Goal: Transaction & Acquisition: Purchase product/service

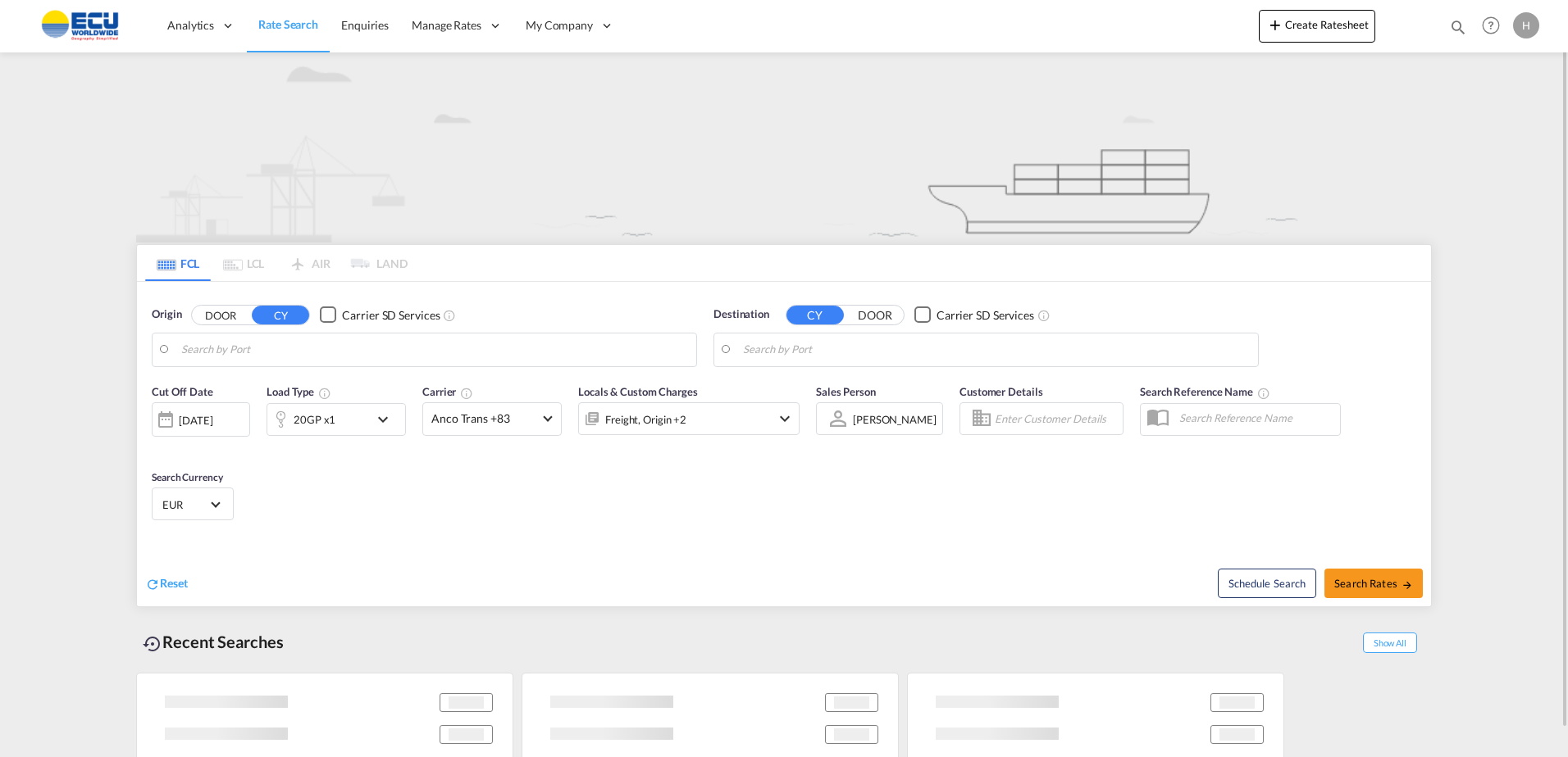
type input "[GEOGRAPHIC_DATA], [GEOGRAPHIC_DATA]"
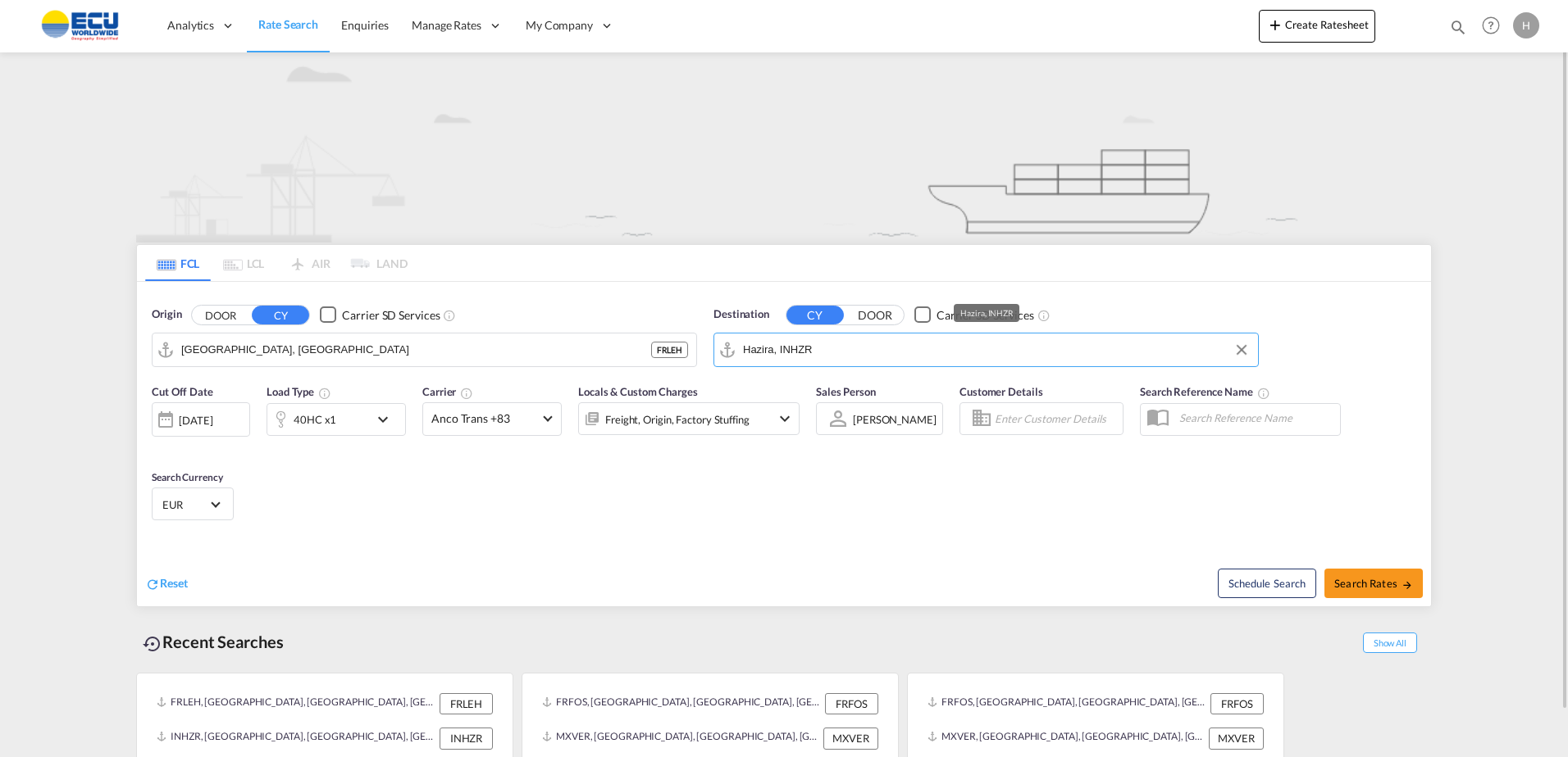
click at [836, 356] on input "Hazira, INHZR" at bounding box center [996, 350] width 507 height 24
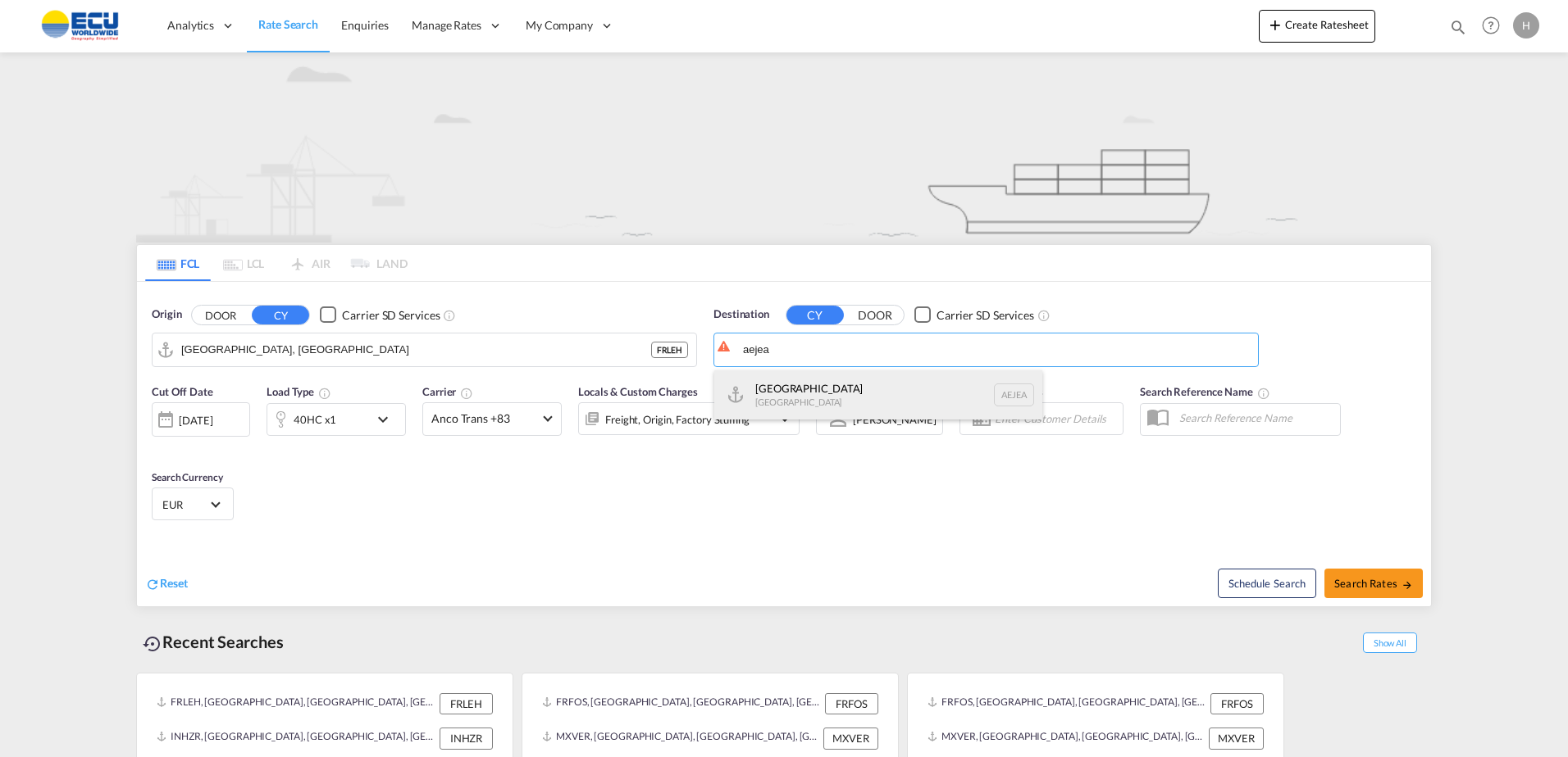
click at [812, 382] on div "Jebel Ali United Arab Emirates AEJEA" at bounding box center [878, 395] width 328 height 49
type input "[GEOGRAPHIC_DATA], [GEOGRAPHIC_DATA]"
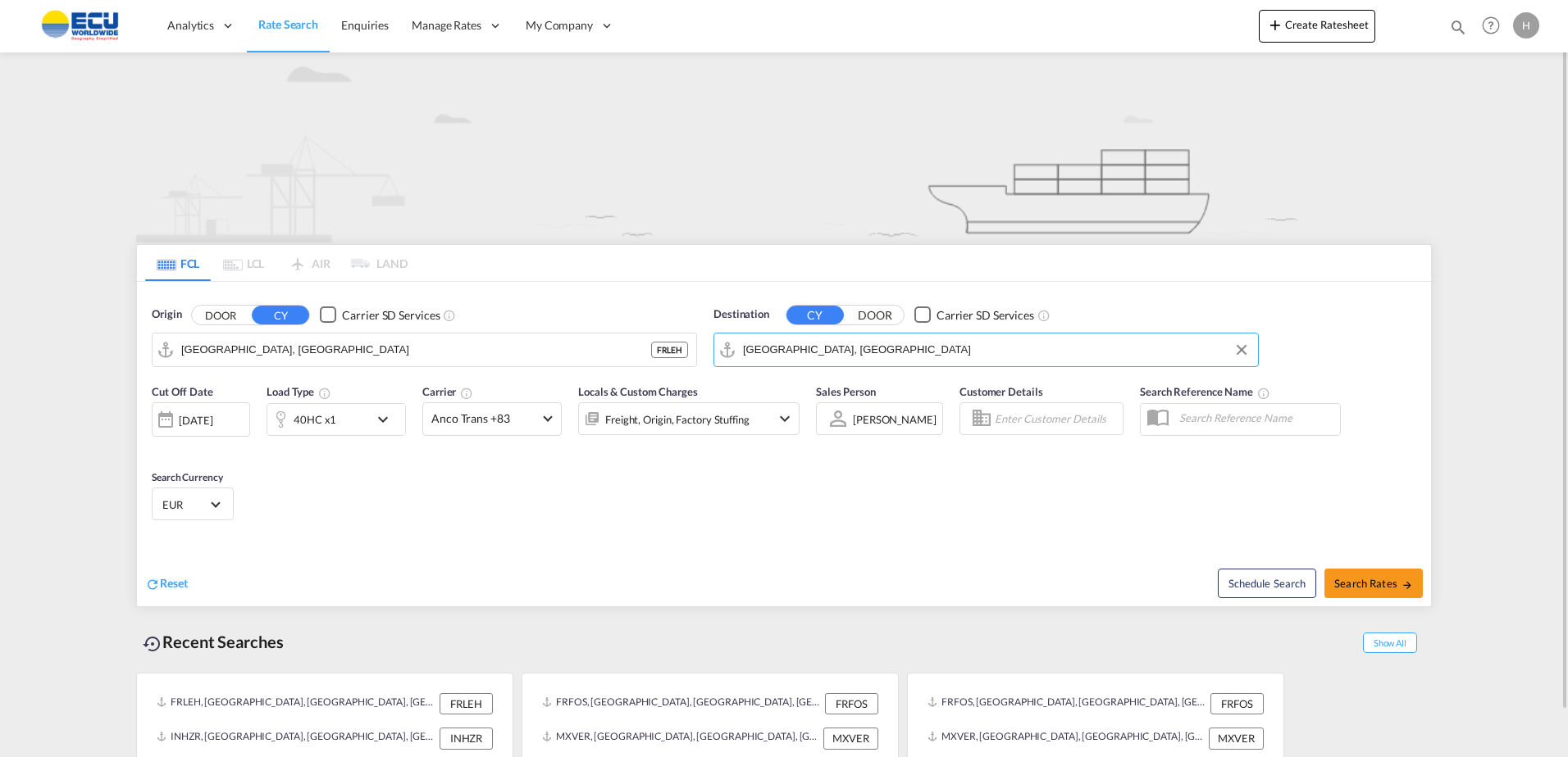
click at [340, 418] on div "40HC x1" at bounding box center [318, 419] width 102 height 33
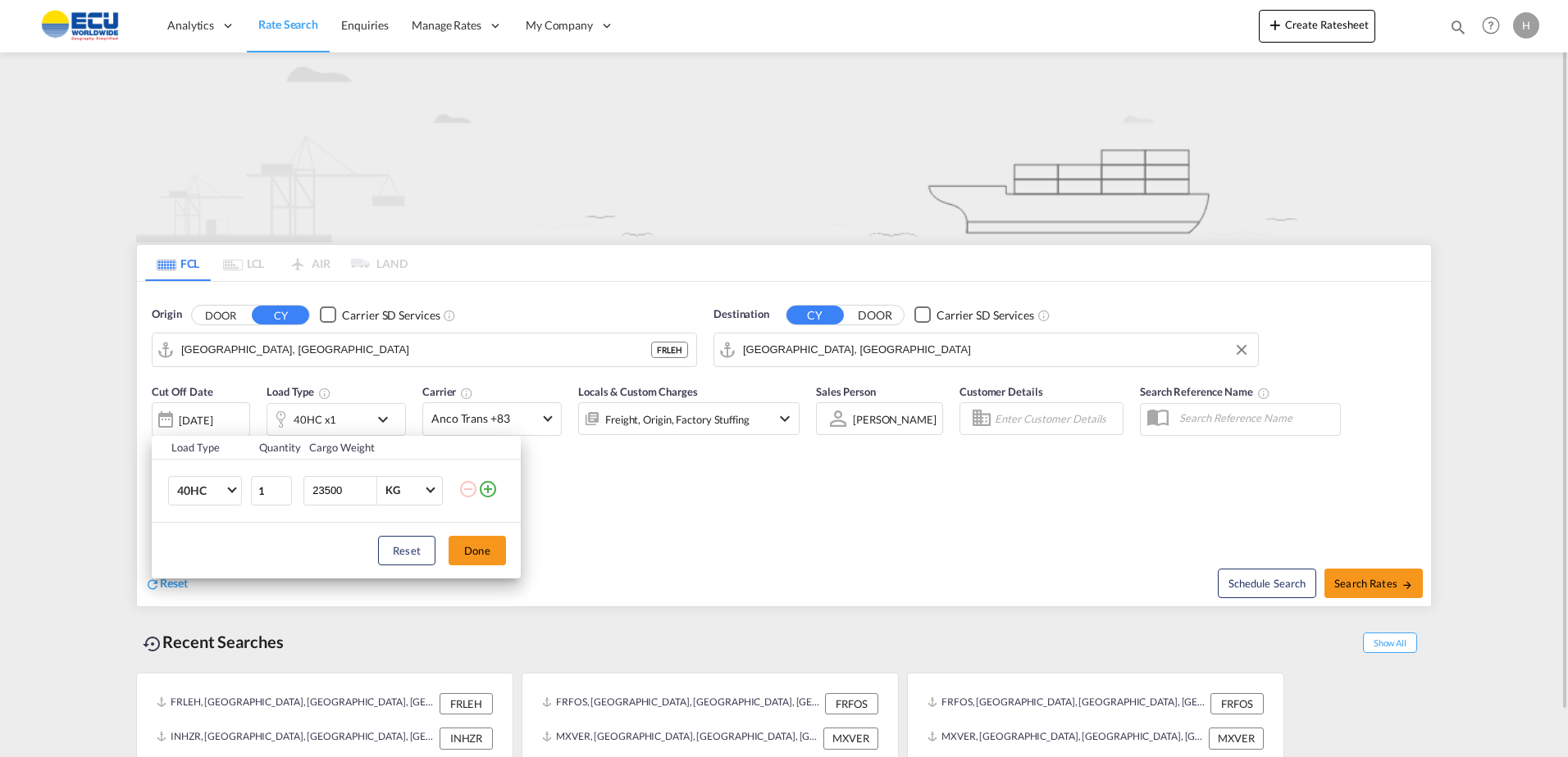
click at [606, 479] on div "Load Type Quantity Cargo Weight 40HC 20GP 40GP 40HC 45HC 20RE 40RE 40HR 20OT 40…" at bounding box center [784, 378] width 1568 height 757
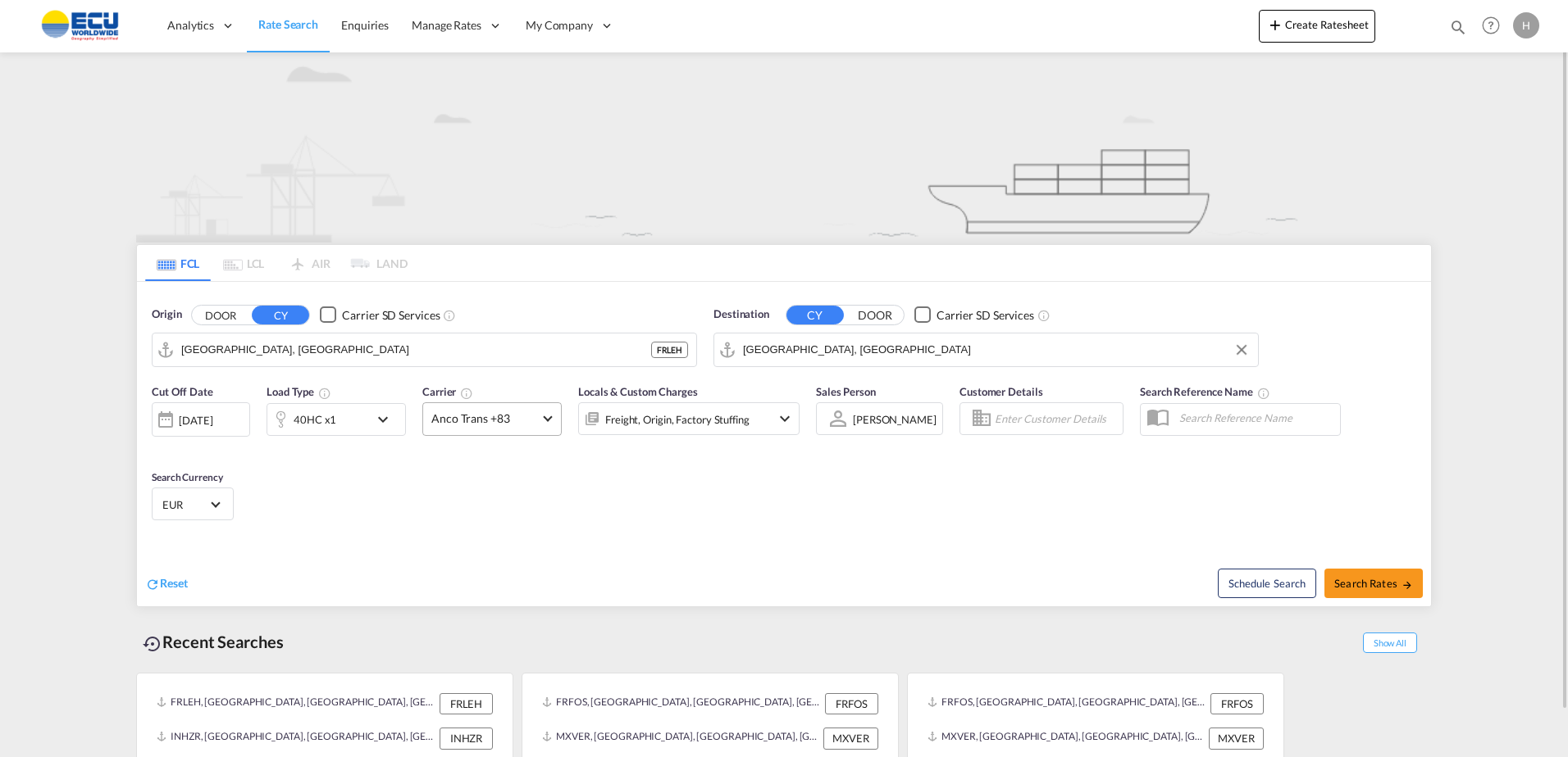
click at [513, 422] on span "Anco Trans +83" at bounding box center [484, 418] width 106 height 16
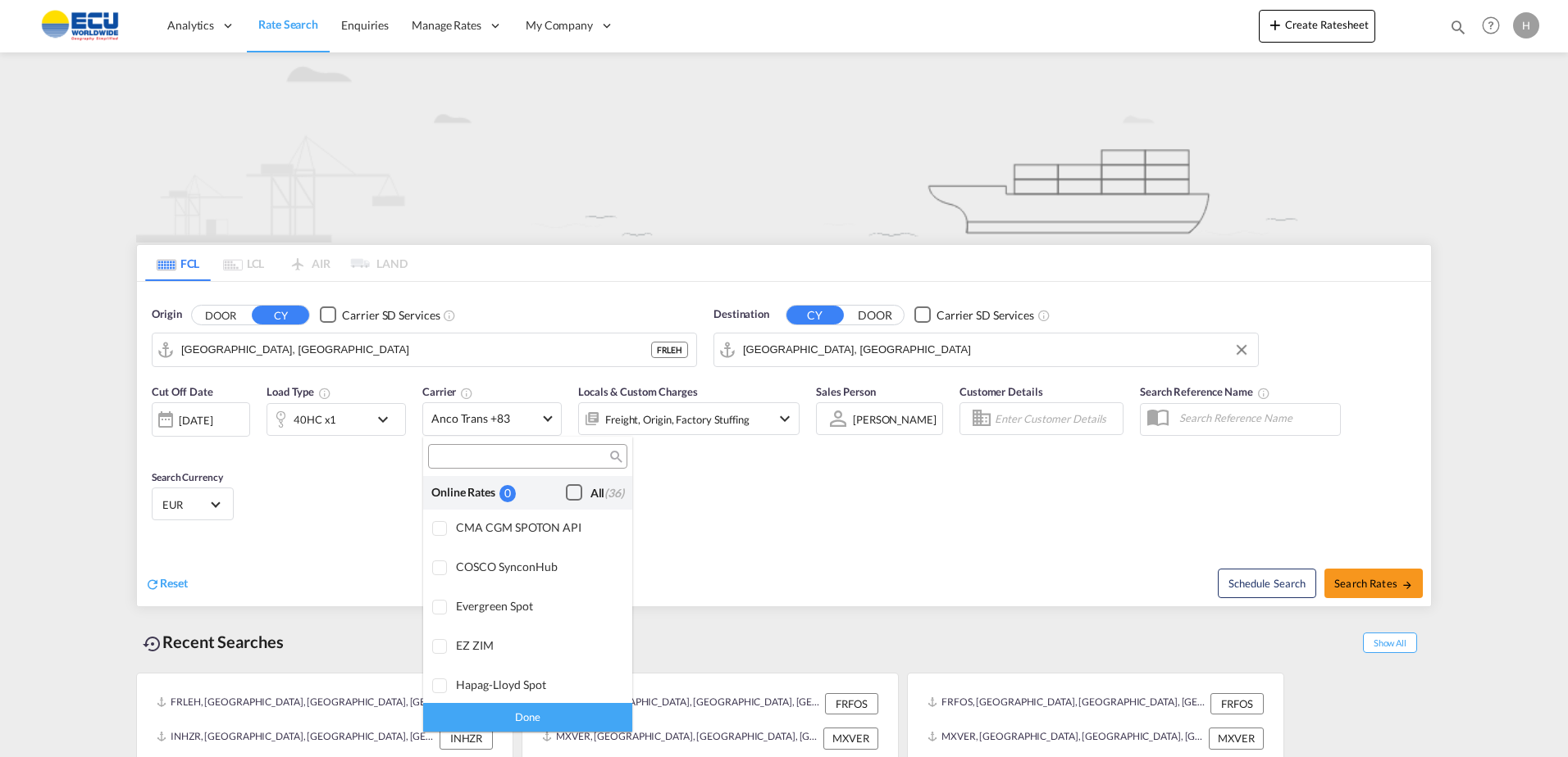
click at [566, 491] on div "Checkbox No Ink" at bounding box center [574, 492] width 16 height 16
click at [554, 719] on div "Done" at bounding box center [528, 717] width 209 height 29
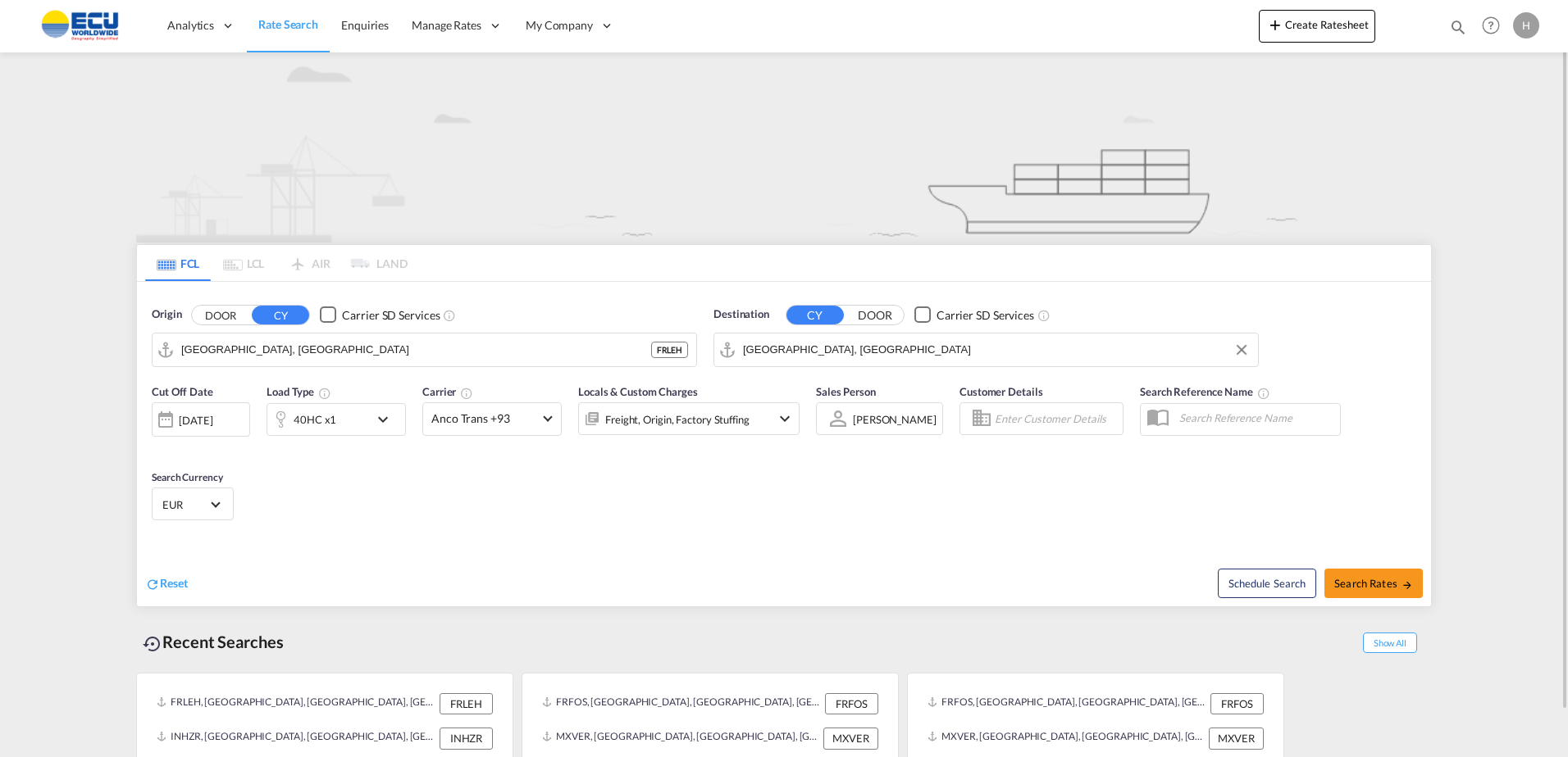
click at [677, 536] on div "Reset Schedule Search Search Rates" at bounding box center [784, 571] width 1294 height 72
click at [672, 421] on div "Freight, Origin, Factory Stuffing" at bounding box center [677, 419] width 144 height 23
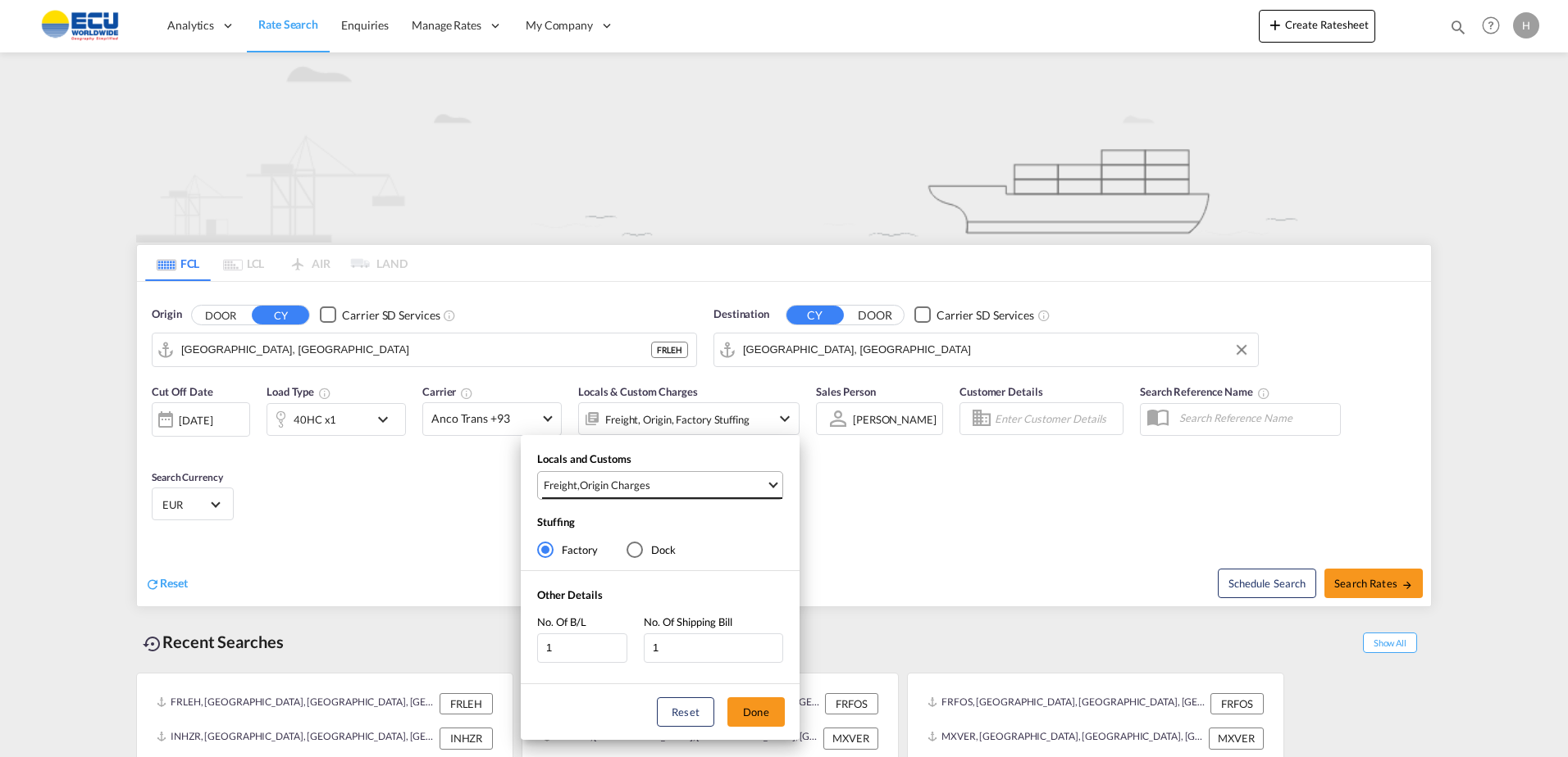
click at [726, 492] on span "Freight , Origin Charges" at bounding box center [655, 486] width 222 height 15
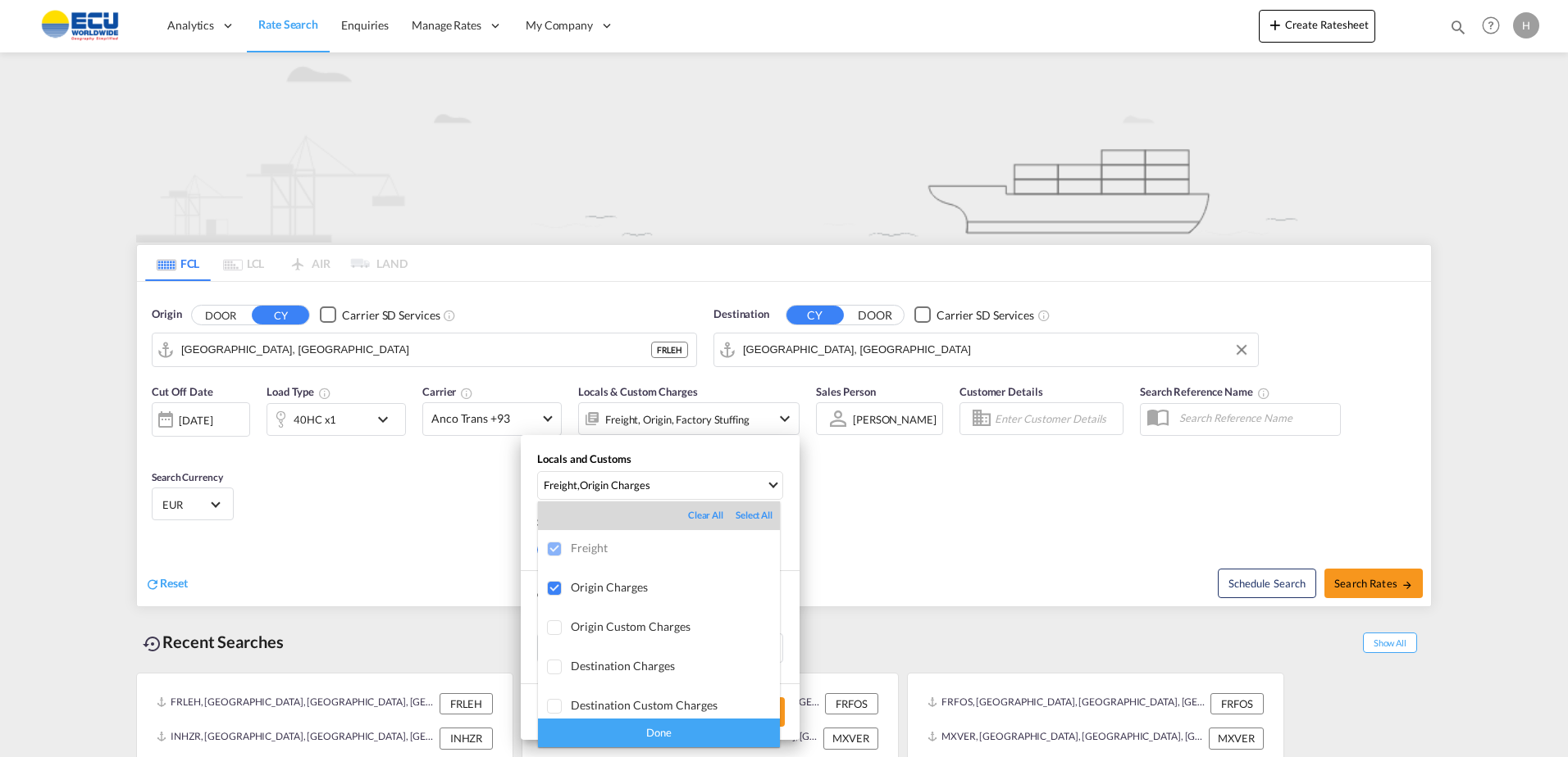
click at [974, 542] on md-backdrop at bounding box center [784, 378] width 1568 height 757
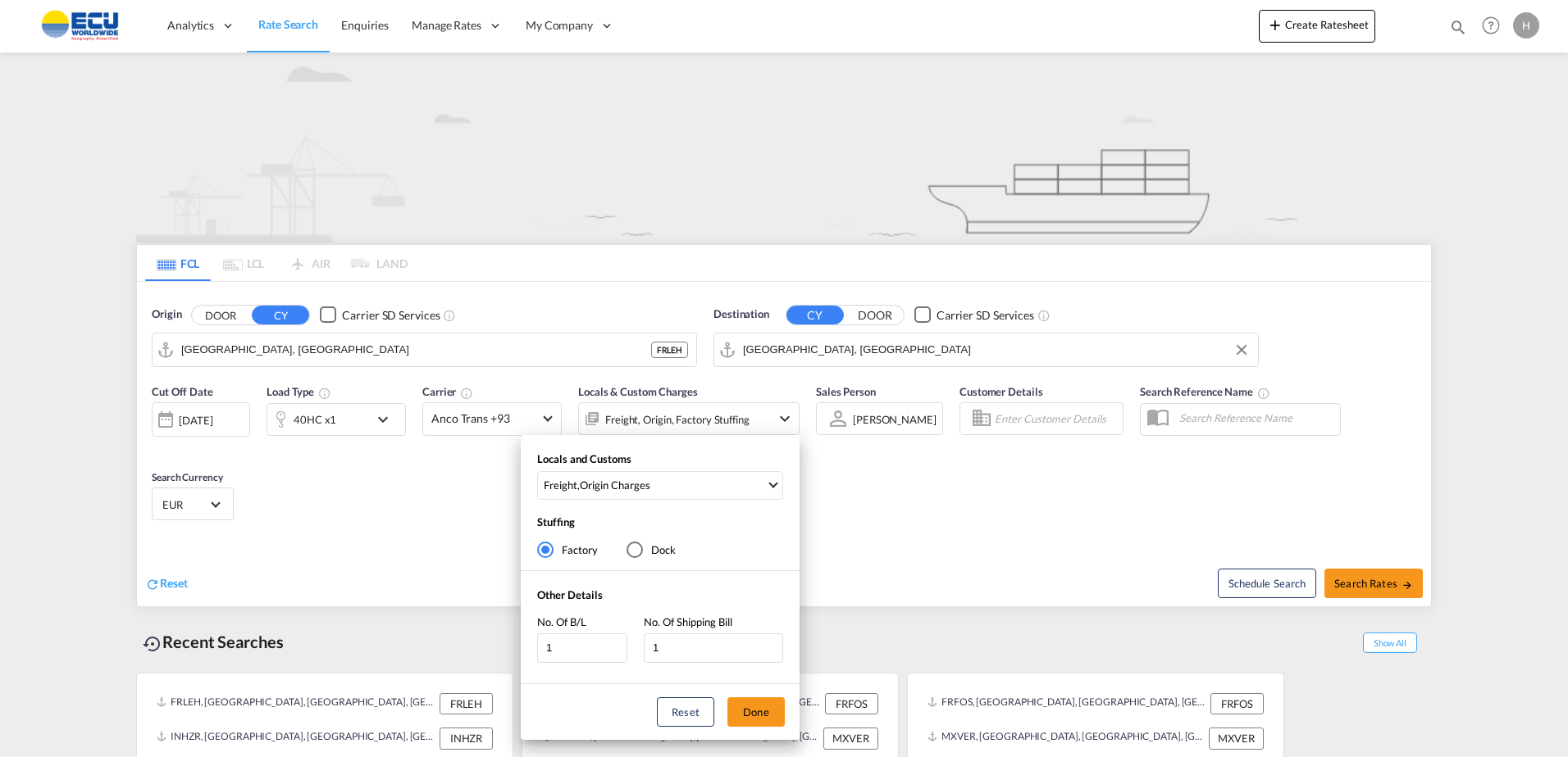
click at [1391, 577] on div "Locals and Customs Freight , Origin Charges Stuffing Factory Dock Other Details…" at bounding box center [784, 378] width 1568 height 757
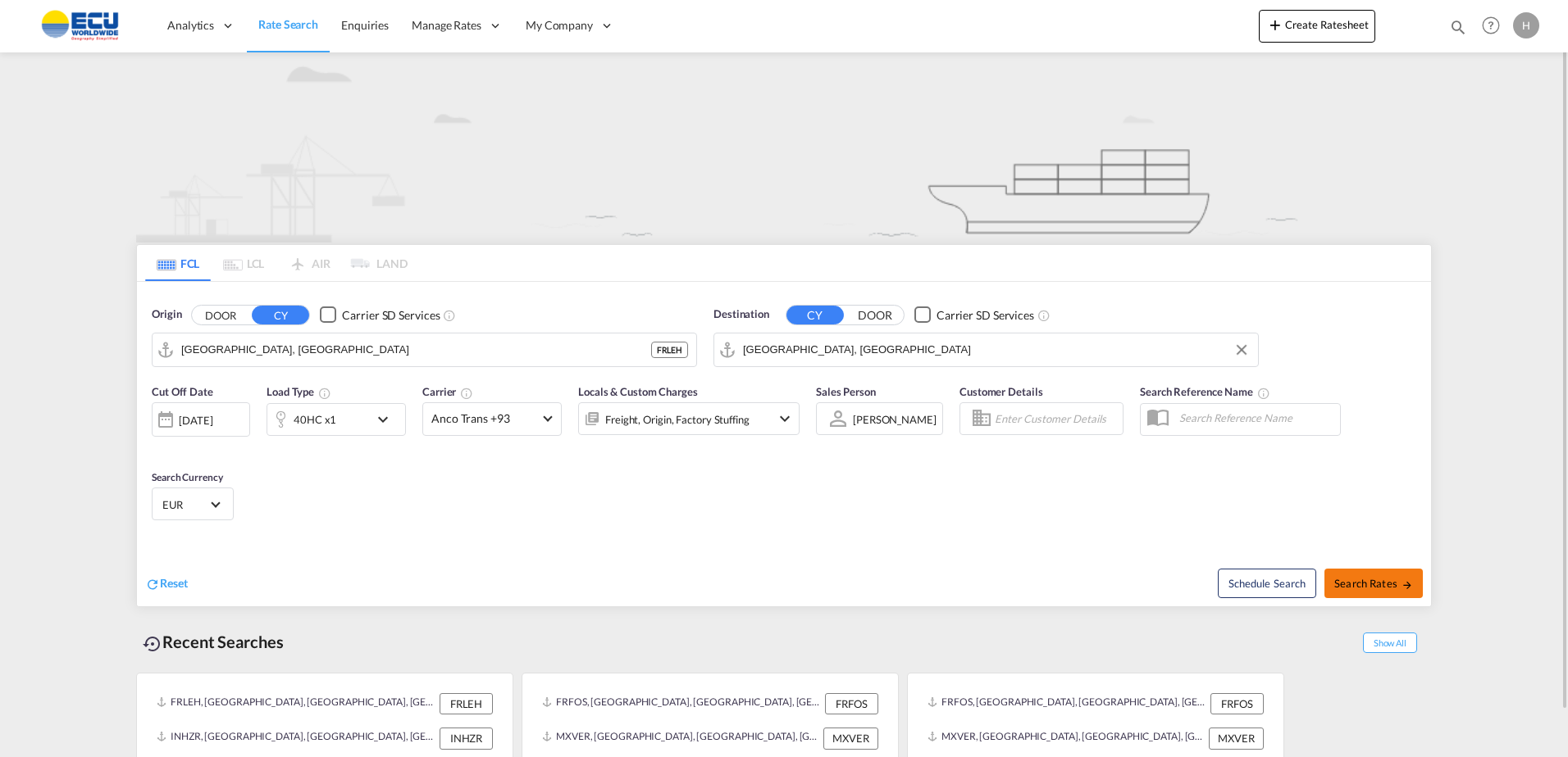
click at [1393, 577] on span "Search Rates" at bounding box center [1373, 583] width 78 height 13
type input "FRLEH to AEJEA / [DATE]"
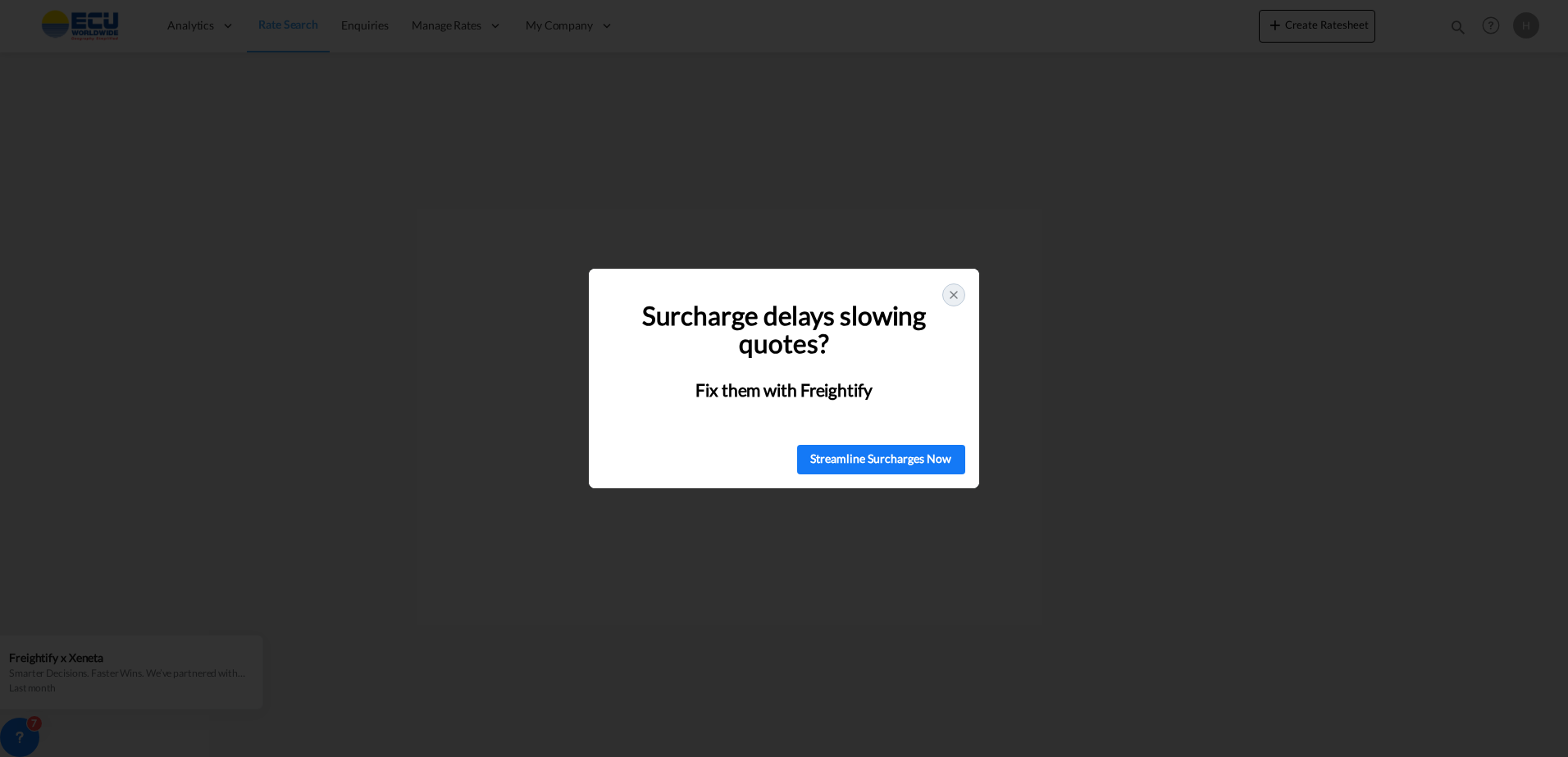
click at [952, 296] on icon at bounding box center [954, 295] width 7 height 7
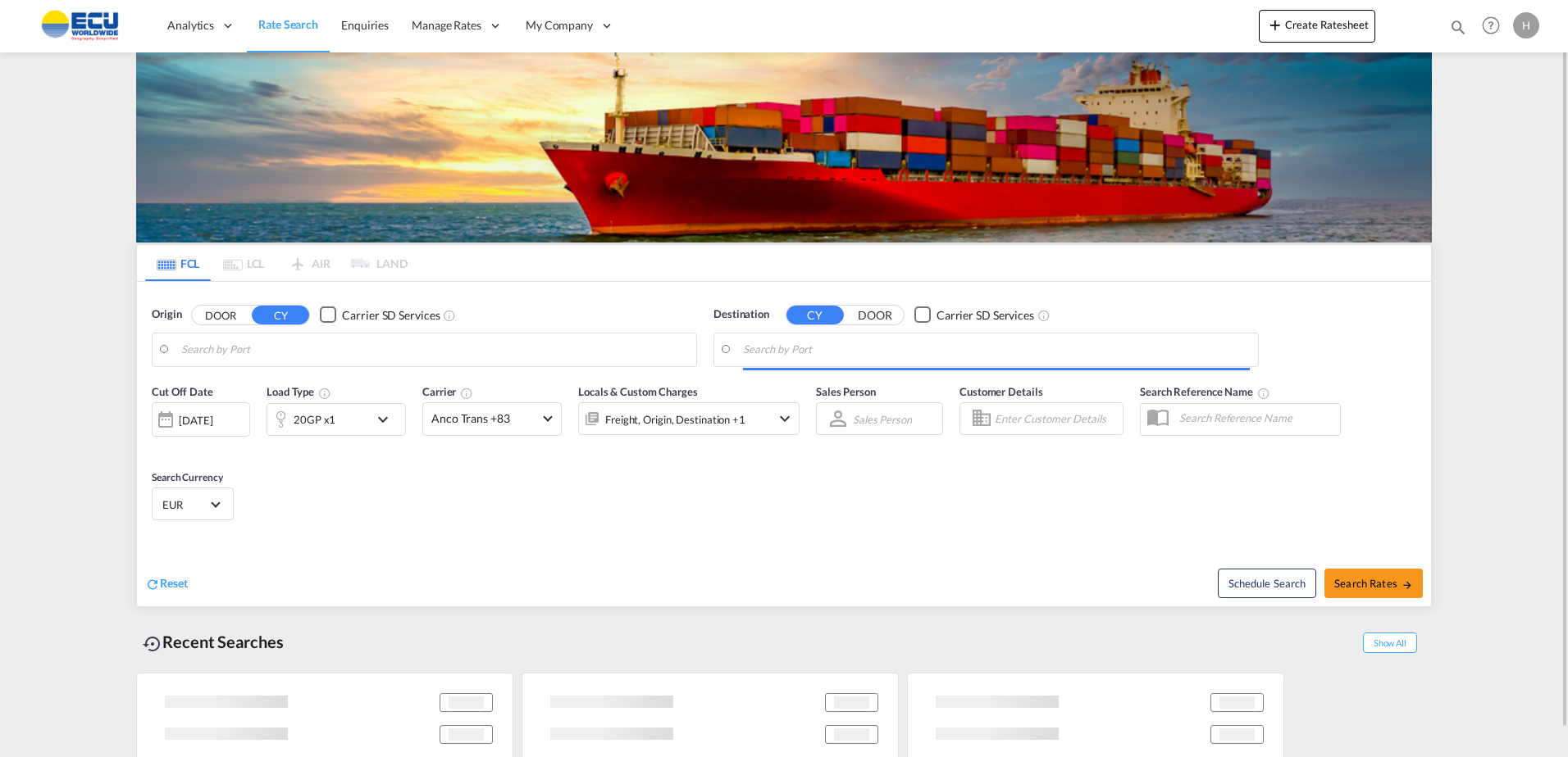
type input "[GEOGRAPHIC_DATA], [GEOGRAPHIC_DATA]"
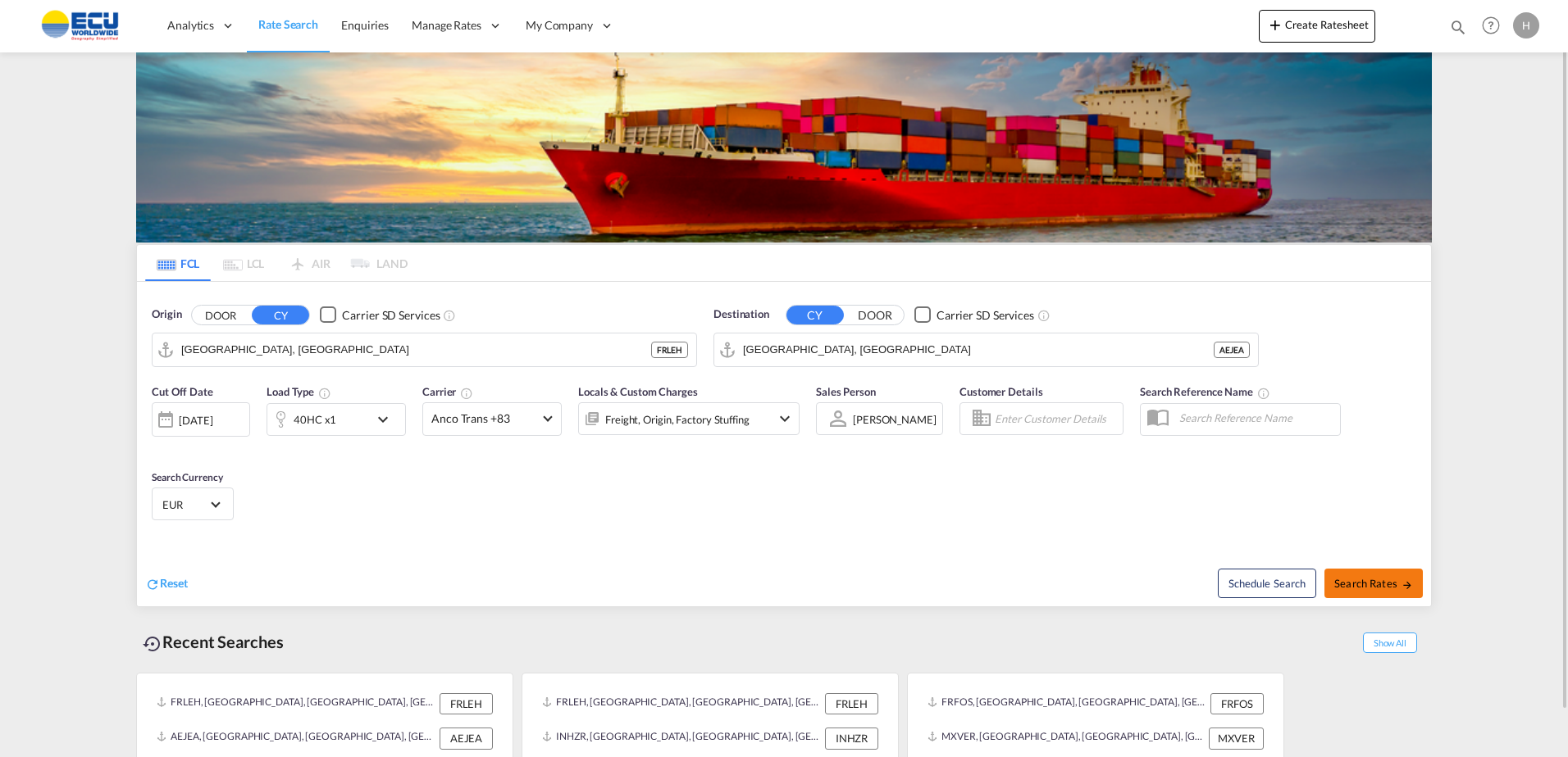
click at [1364, 587] on span "Search Rates" at bounding box center [1373, 583] width 78 height 13
type input "FRLEH to AEJEA / [DATE]"
